Goal: Purchase product/service

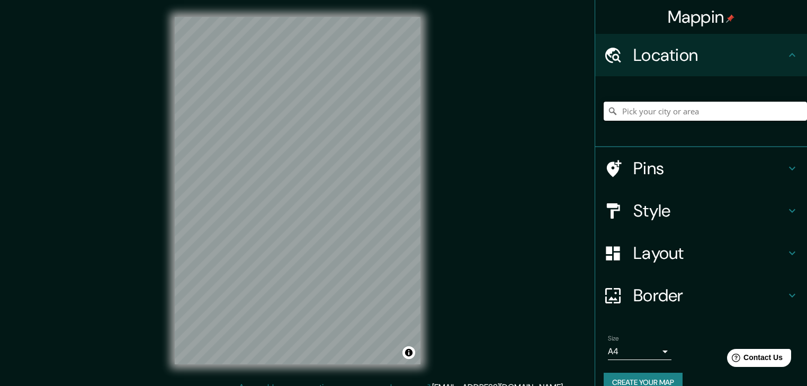
click at [661, 110] on input "Pick your city or area" at bounding box center [705, 111] width 203 height 19
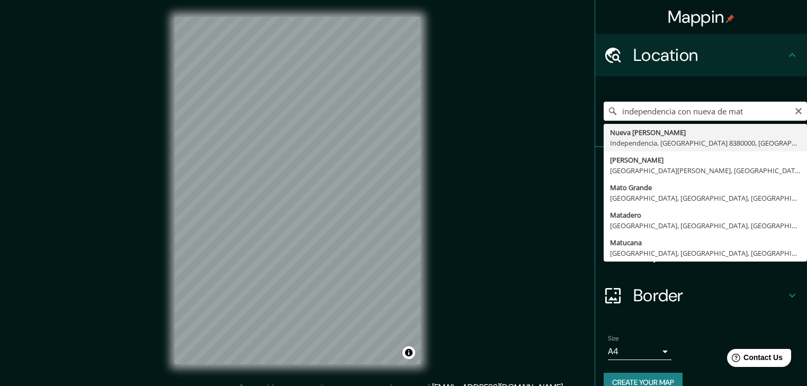
type input "[GEOGRAPHIC_DATA][PERSON_NAME], [GEOGRAPHIC_DATA], [GEOGRAPHIC_DATA] 8380000, […"
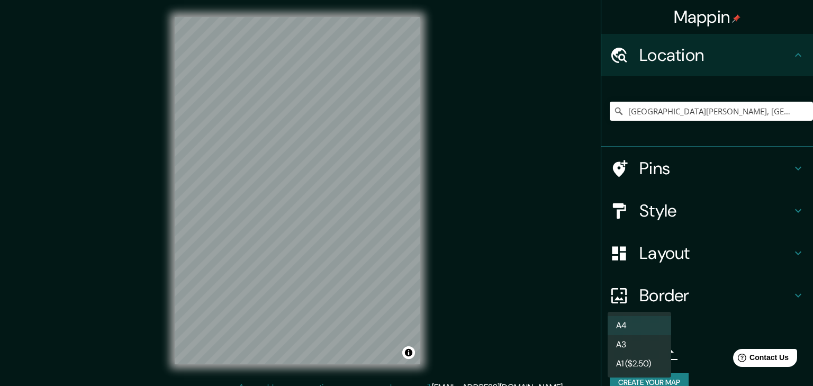
click at [647, 352] on body "Mappin Location [GEOGRAPHIC_DATA][PERSON_NAME], [GEOGRAPHIC_DATA], [GEOGRAPHIC_…" at bounding box center [406, 193] width 813 height 386
click at [687, 347] on div at bounding box center [406, 193] width 813 height 386
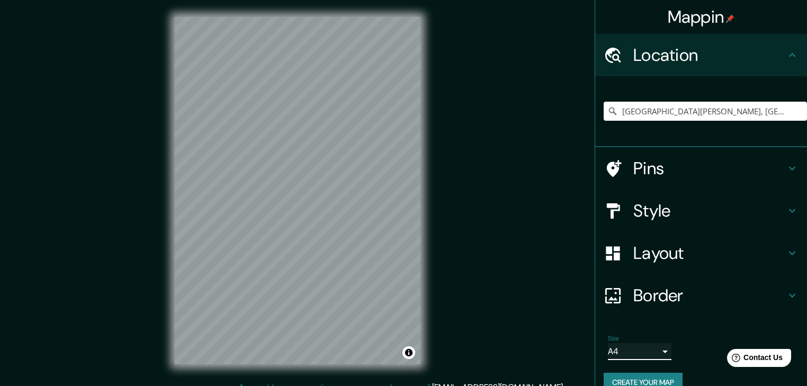
scroll to position [12, 0]
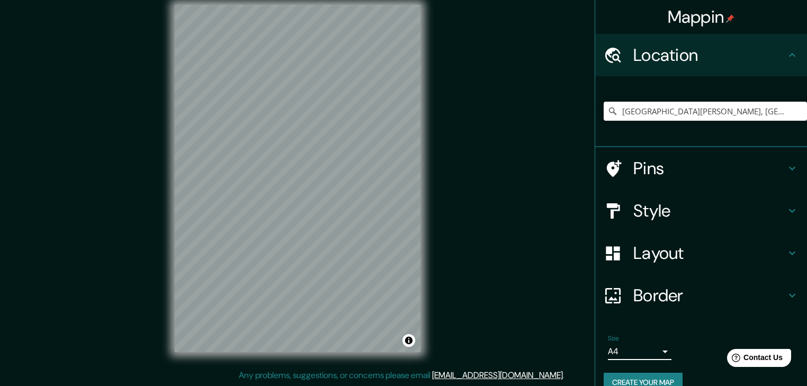
click at [700, 259] on h4 "Layout" at bounding box center [709, 252] width 152 height 21
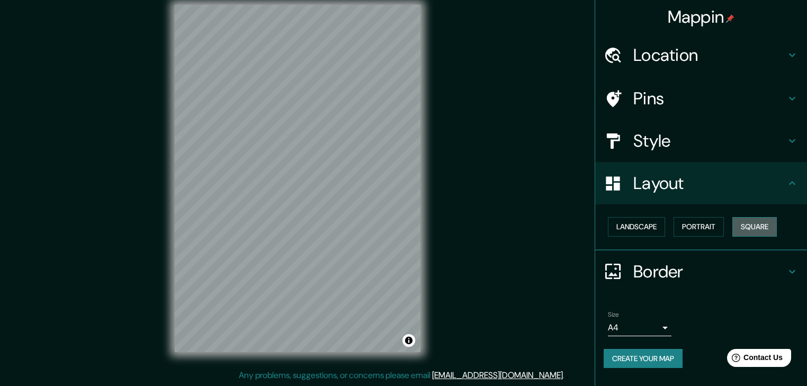
click at [764, 230] on button "Square" at bounding box center [754, 227] width 44 height 20
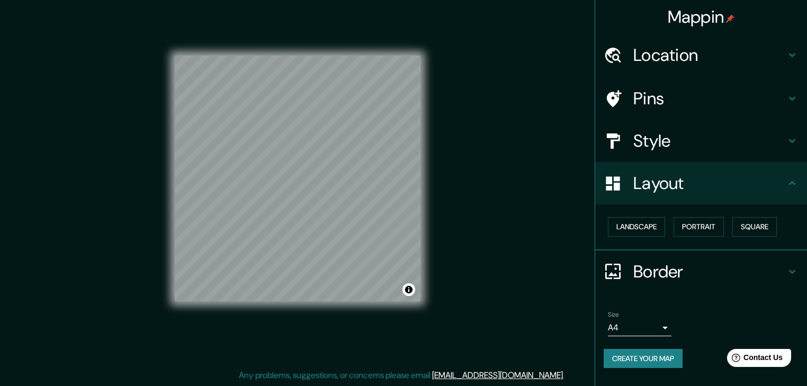
click at [740, 141] on h4 "Style" at bounding box center [709, 140] width 152 height 21
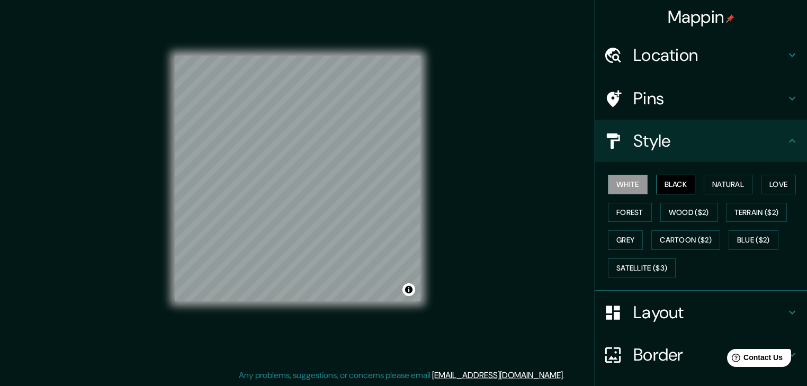
click at [677, 184] on button "Black" at bounding box center [676, 185] width 40 height 20
click at [710, 186] on button "Natural" at bounding box center [728, 185] width 49 height 20
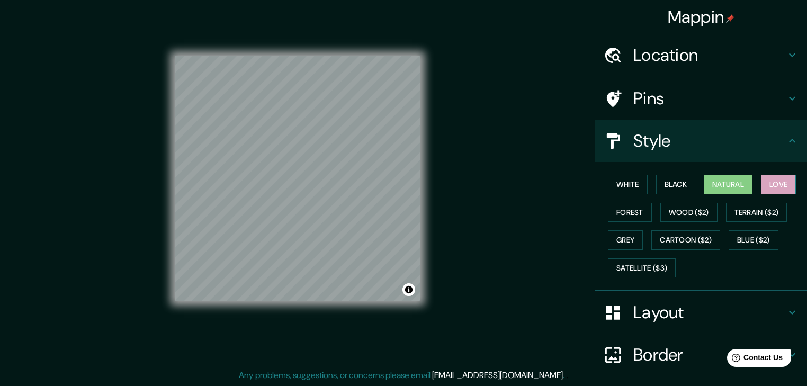
click at [763, 185] on button "Love" at bounding box center [778, 185] width 35 height 20
click at [608, 216] on button "Forest" at bounding box center [630, 213] width 44 height 20
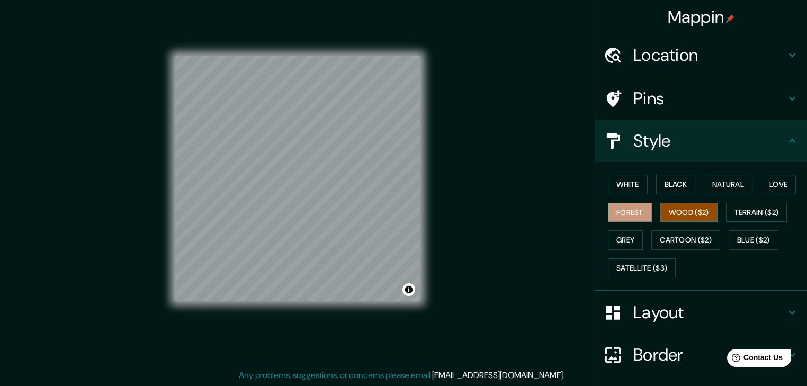
click at [669, 209] on button "Wood ($2)" at bounding box center [688, 213] width 57 height 20
click at [740, 216] on button "Terrain ($2)" at bounding box center [756, 213] width 61 height 20
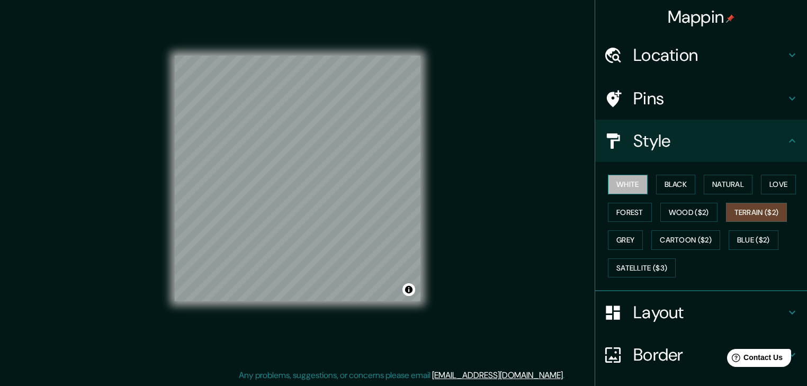
click at [615, 182] on button "White" at bounding box center [628, 185] width 40 height 20
click at [715, 305] on h4 "Layout" at bounding box center [709, 312] width 152 height 21
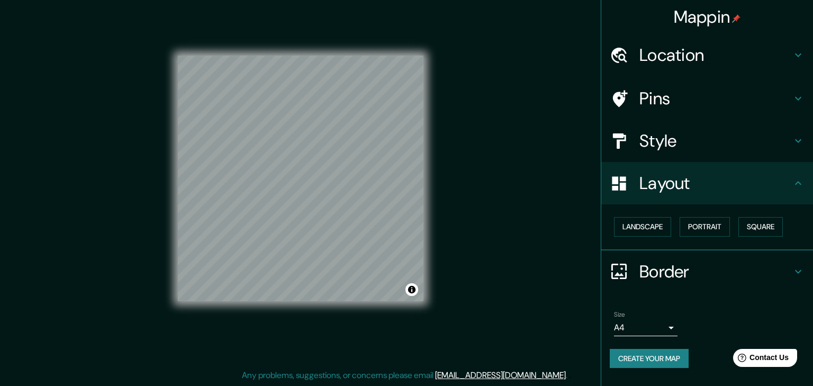
click at [663, 328] on body "Mappin Location [GEOGRAPHIC_DATA][PERSON_NAME], [GEOGRAPHIC_DATA], [GEOGRAPHIC_…" at bounding box center [406, 181] width 813 height 386
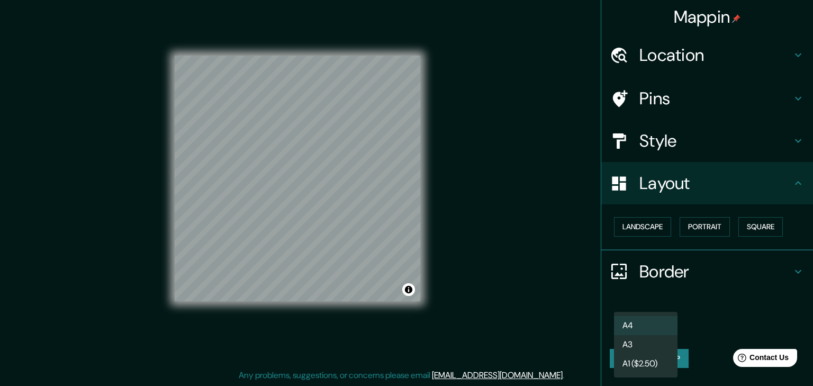
click at [664, 343] on li "A3" at bounding box center [646, 344] width 64 height 19
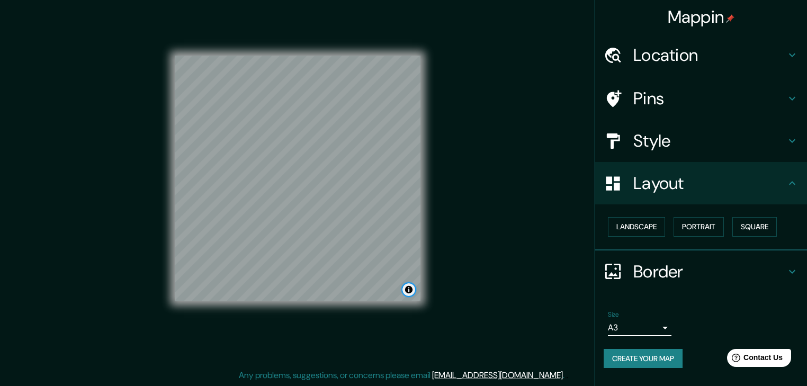
click at [409, 291] on button "Toggle attribution" at bounding box center [408, 289] width 13 height 13
click at [473, 313] on div "Mappin Location [GEOGRAPHIC_DATA][PERSON_NAME], [GEOGRAPHIC_DATA], [GEOGRAPHIC_…" at bounding box center [403, 187] width 807 height 398
click at [410, 291] on button "Toggle attribution" at bounding box center [408, 289] width 13 height 13
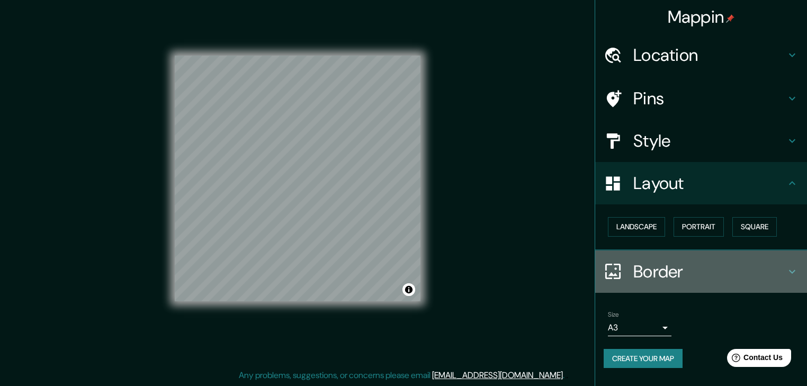
click at [669, 267] on h4 "Border" at bounding box center [709, 271] width 152 height 21
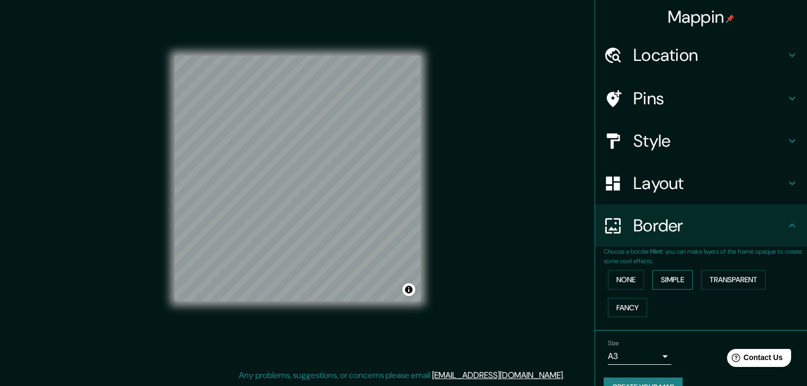
click at [667, 287] on button "Simple" at bounding box center [672, 280] width 40 height 20
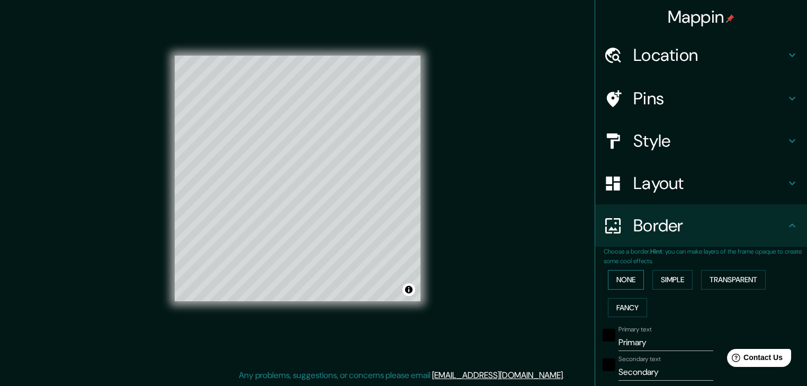
click at [627, 284] on button "None" at bounding box center [626, 280] width 36 height 20
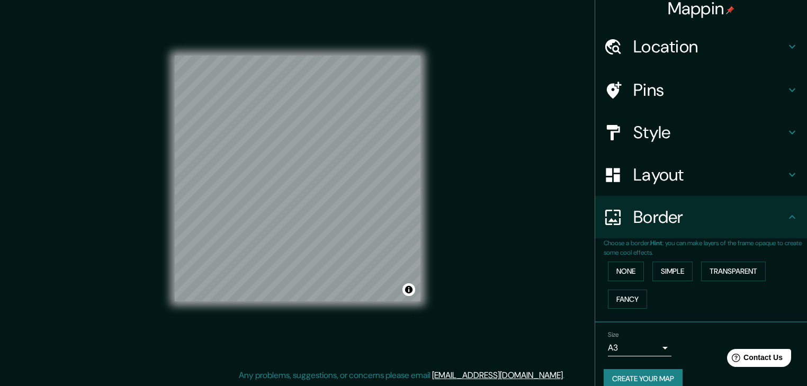
scroll to position [23, 0]
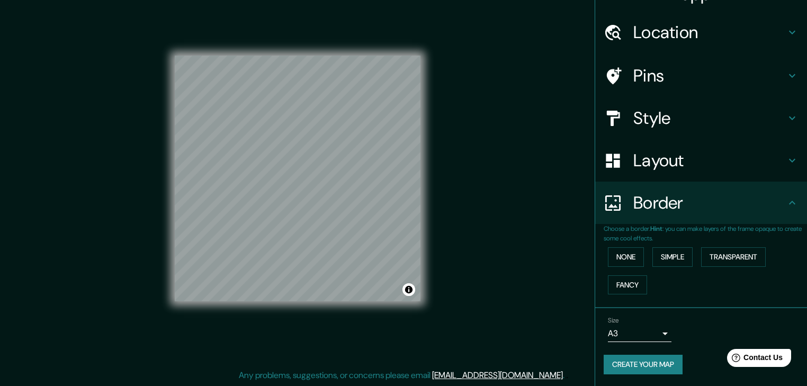
click at [670, 366] on button "Create your map" at bounding box center [643, 365] width 79 height 20
click at [719, 334] on div "Size A3 single" at bounding box center [701, 329] width 195 height 34
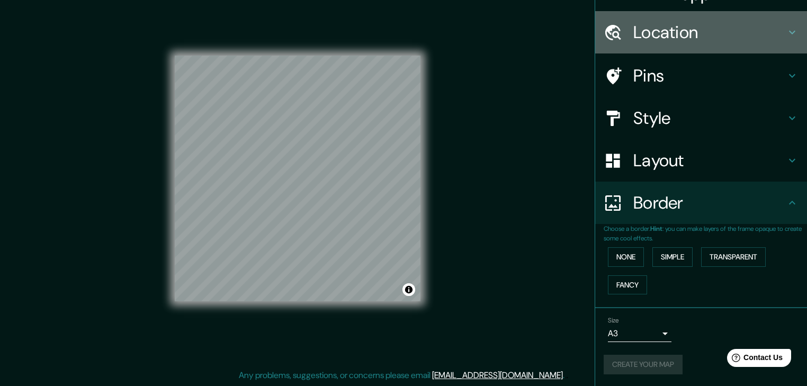
click at [726, 30] on h4 "Location" at bounding box center [709, 32] width 152 height 21
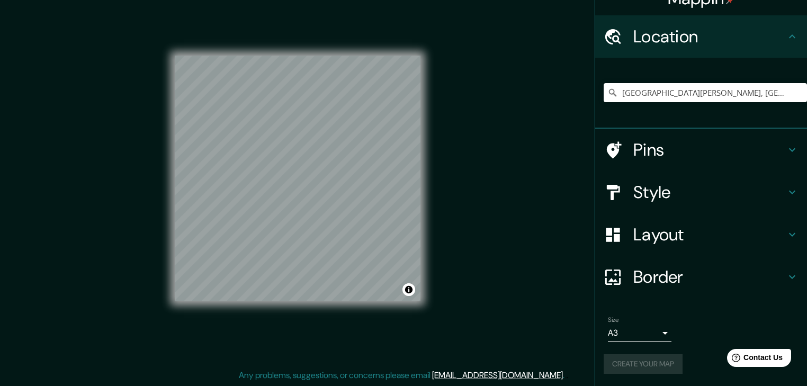
click at [736, 145] on h4 "Pins" at bounding box center [709, 149] width 152 height 21
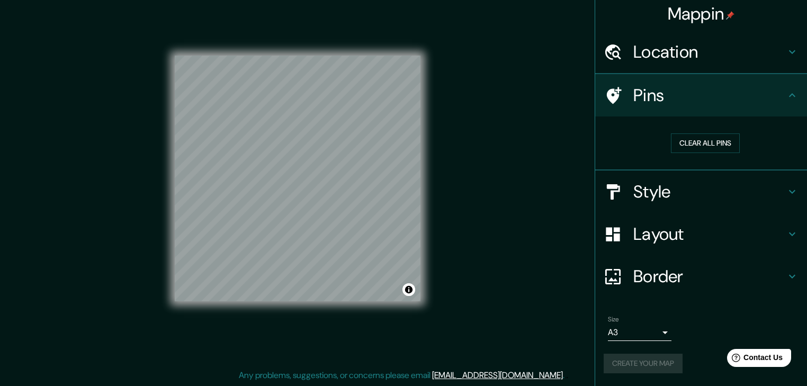
scroll to position [2, 0]
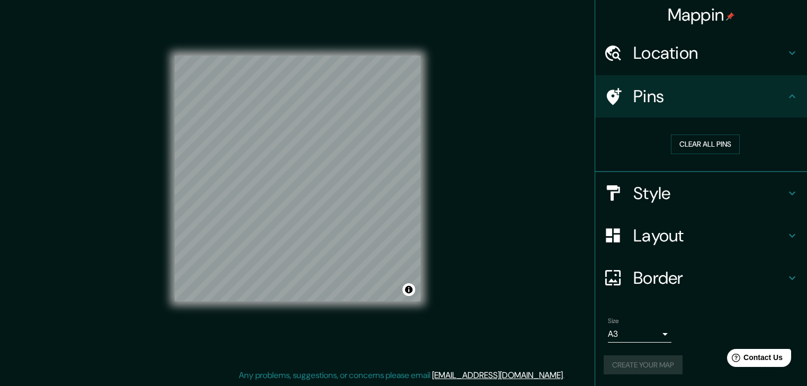
click at [740, 188] on h4 "Style" at bounding box center [709, 193] width 152 height 21
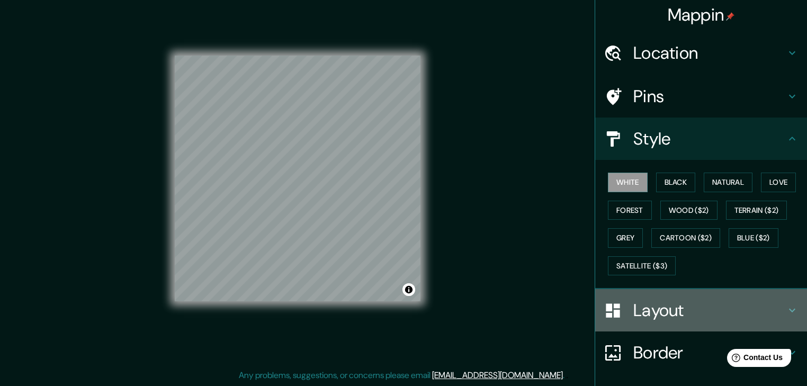
click at [696, 310] on h4 "Layout" at bounding box center [709, 310] width 152 height 21
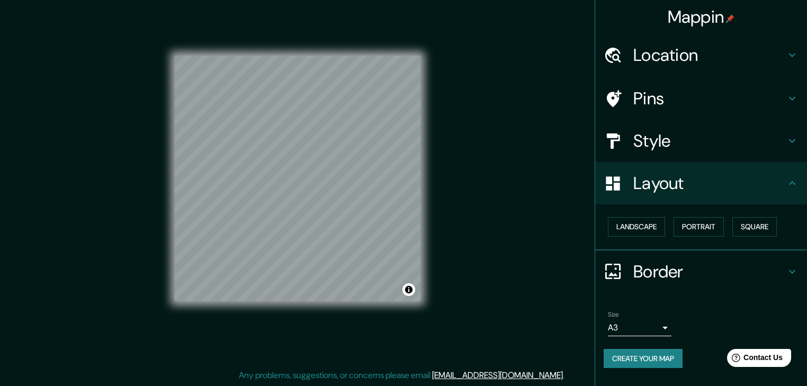
scroll to position [0, 0]
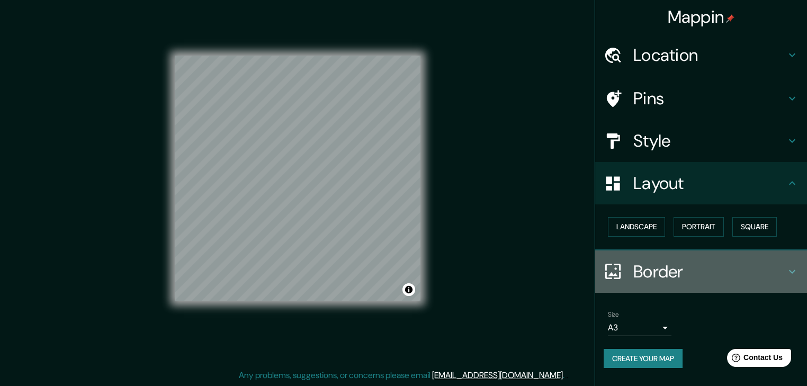
click at [696, 282] on div "Border" at bounding box center [701, 271] width 212 height 42
